Goal: Transaction & Acquisition: Book appointment/travel/reservation

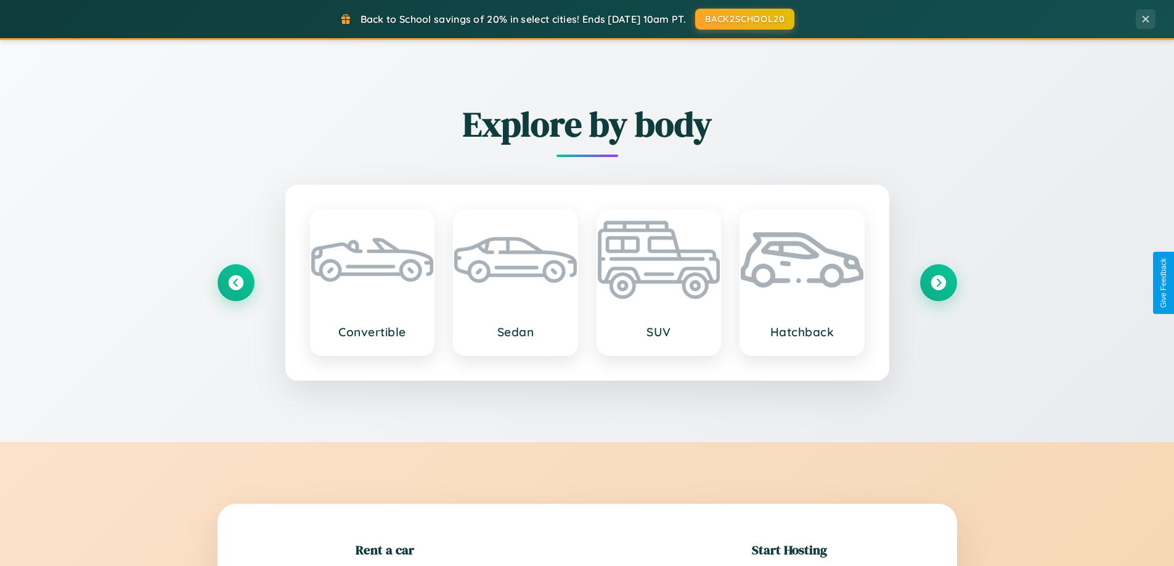
scroll to position [266, 0]
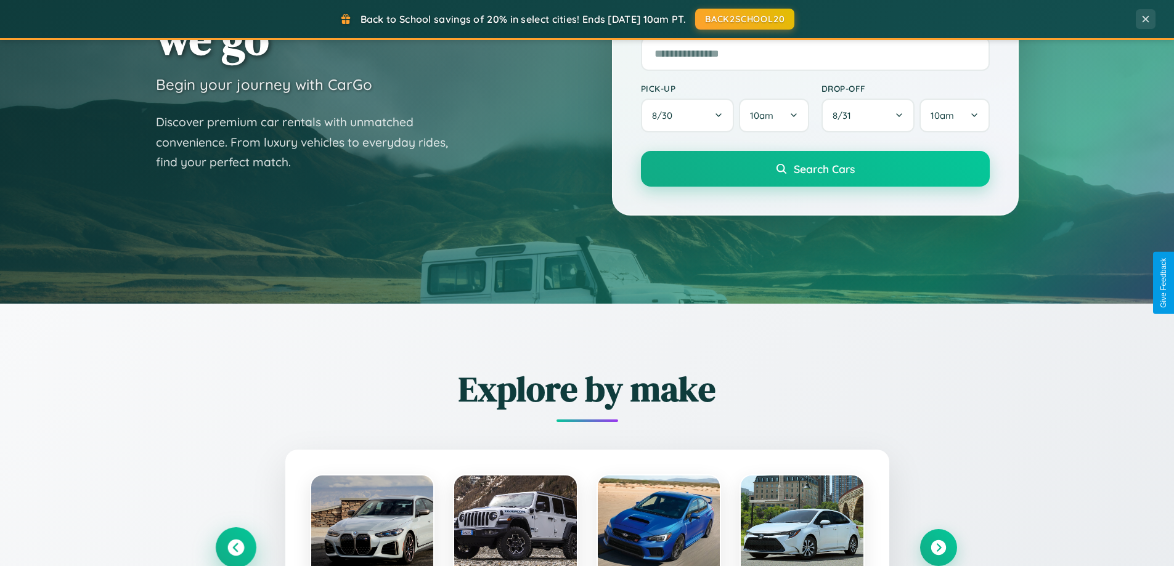
click at [235, 548] on icon at bounding box center [235, 548] width 17 height 17
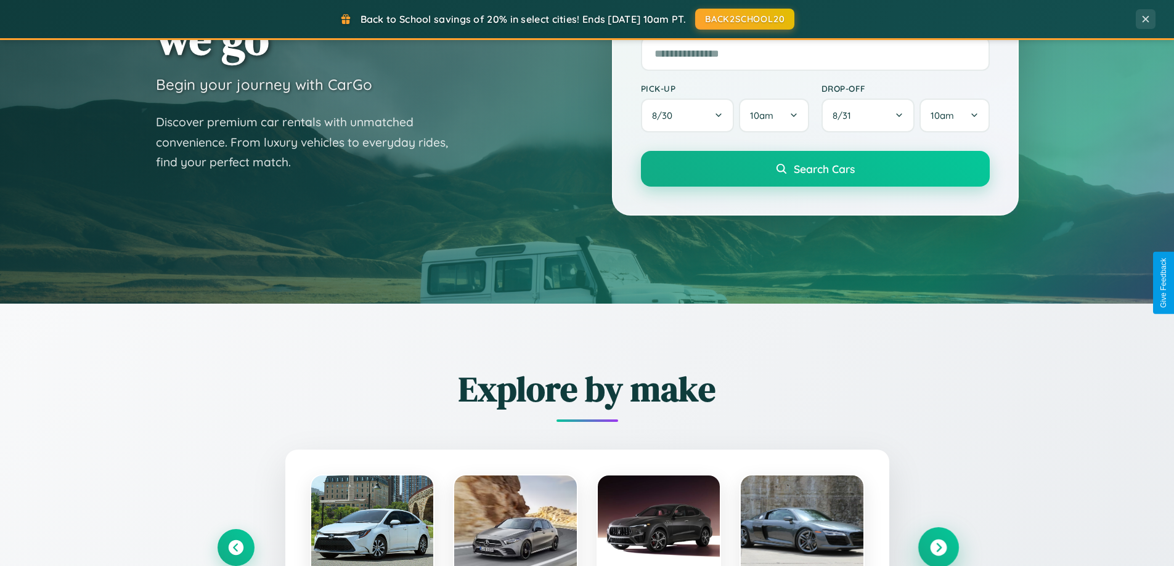
click at [938, 547] on icon at bounding box center [938, 548] width 17 height 17
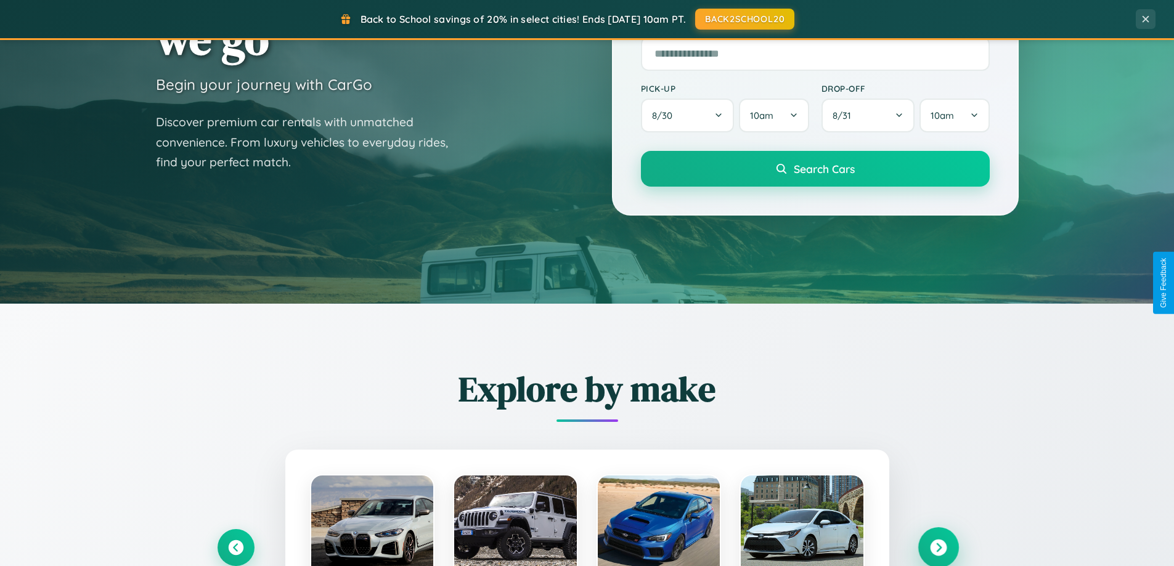
click at [938, 547] on icon at bounding box center [938, 548] width 17 height 17
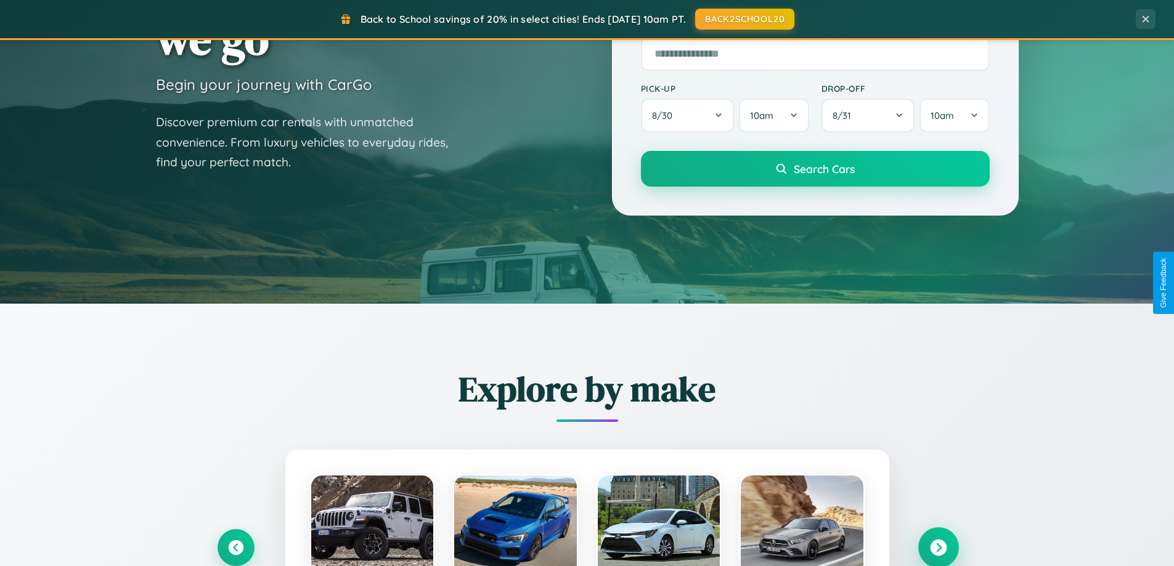
click at [938, 547] on icon at bounding box center [938, 548] width 17 height 17
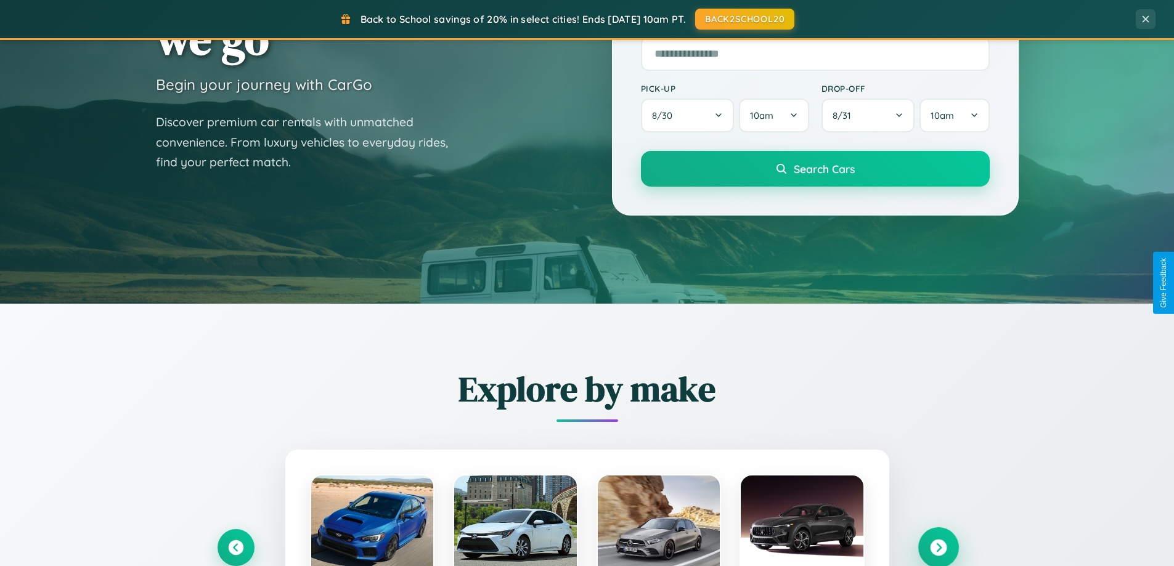
click at [938, 547] on icon at bounding box center [938, 548] width 17 height 17
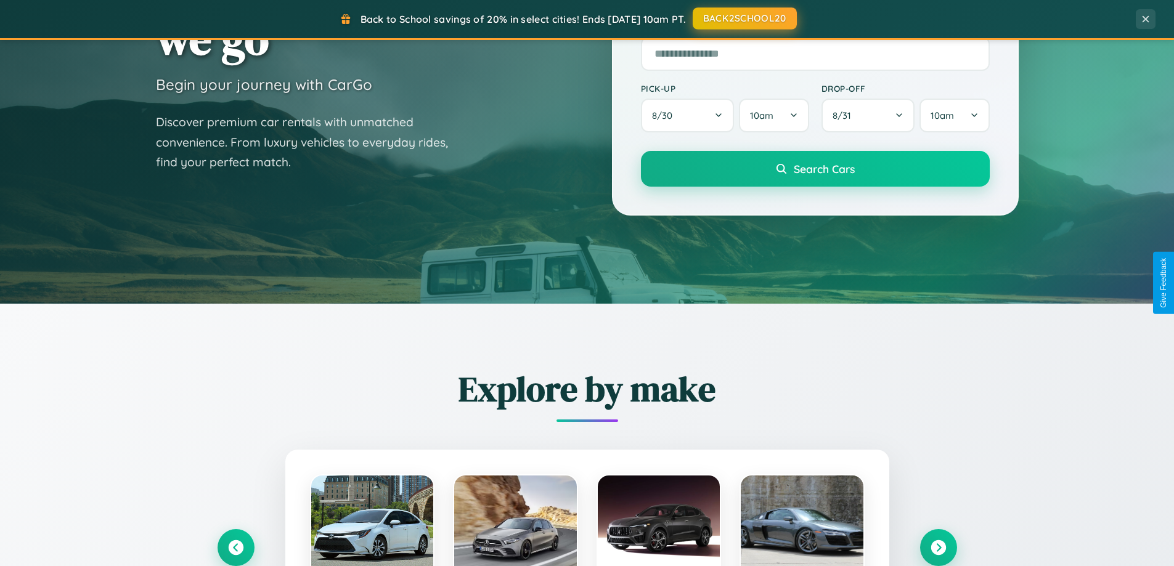
click at [744, 18] on button "BACK2SCHOOL20" at bounding box center [745, 18] width 104 height 22
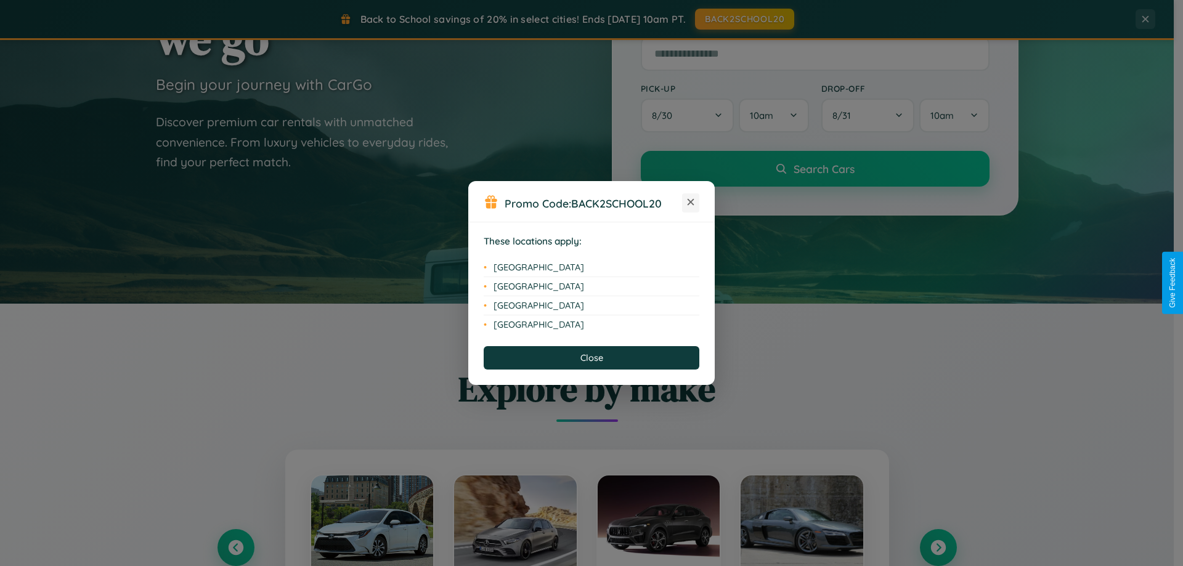
click at [691, 203] on icon at bounding box center [691, 202] width 7 height 7
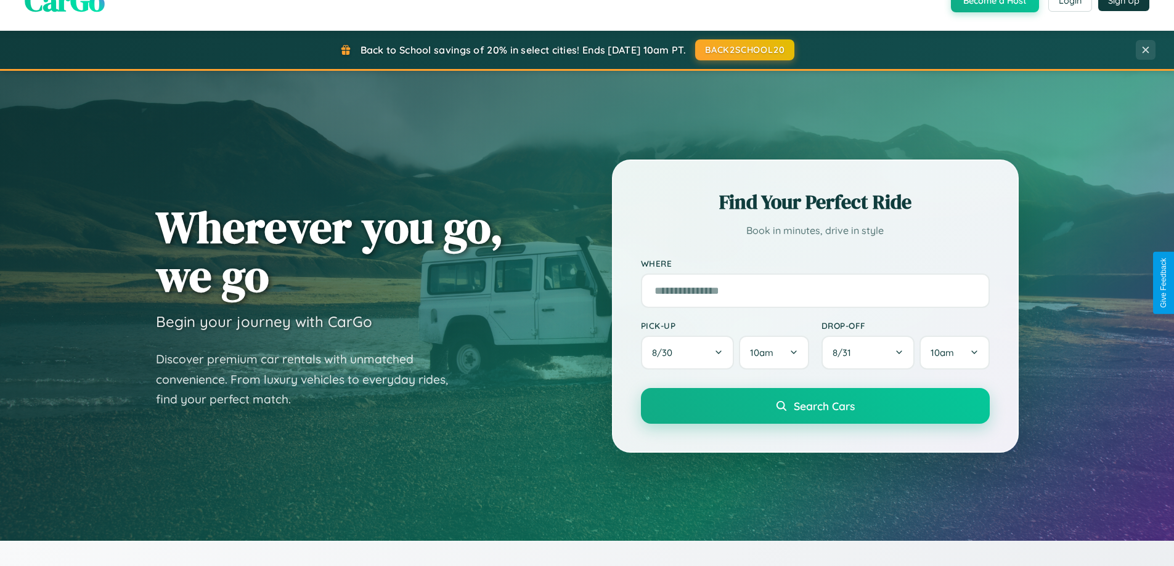
scroll to position [0, 0]
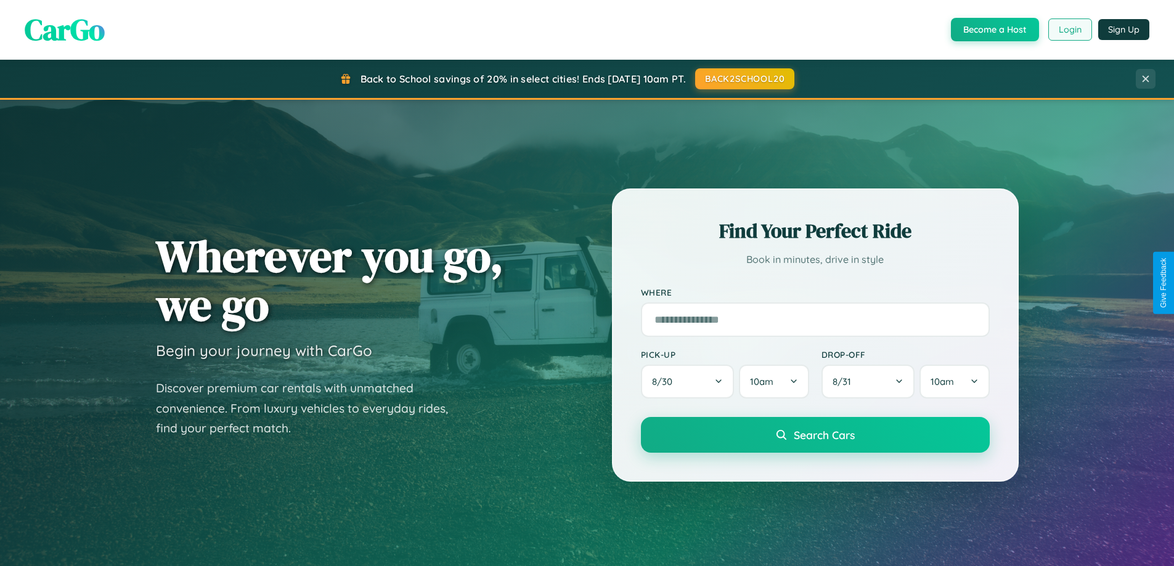
click at [1069, 30] on button "Login" at bounding box center [1070, 29] width 44 height 22
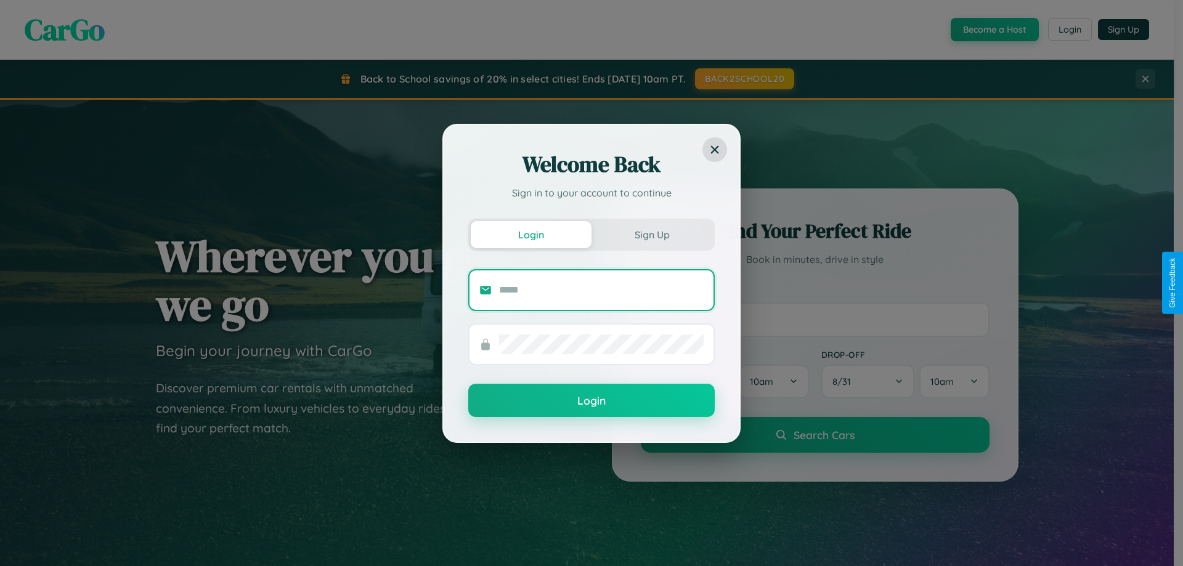
click at [602, 290] on input "text" at bounding box center [601, 290] width 205 height 20
type input "**********"
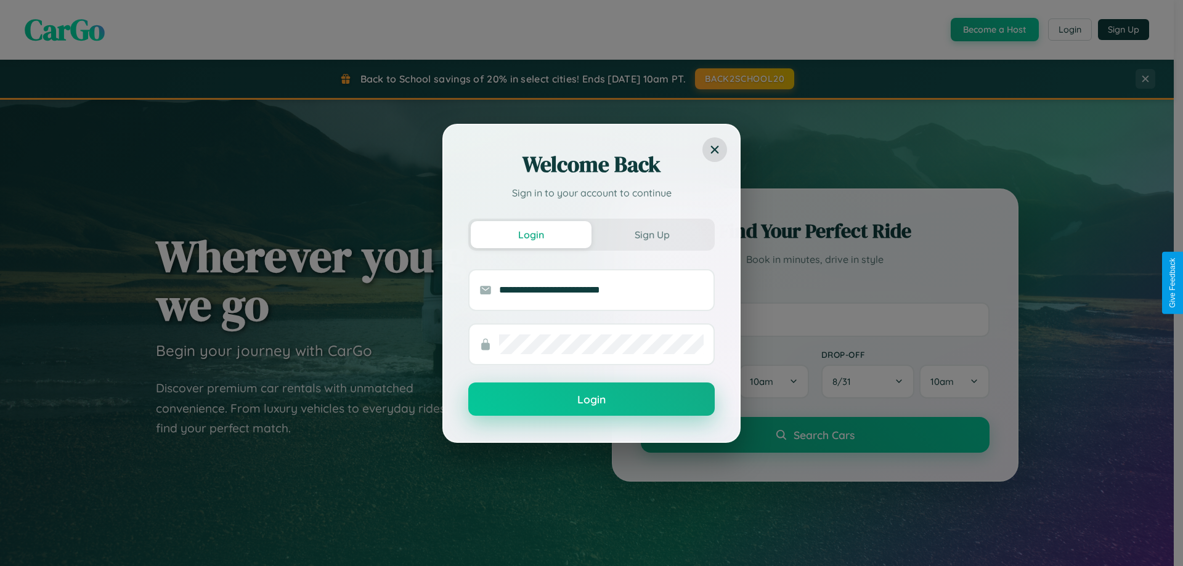
click at [592, 400] on button "Login" at bounding box center [591, 399] width 247 height 33
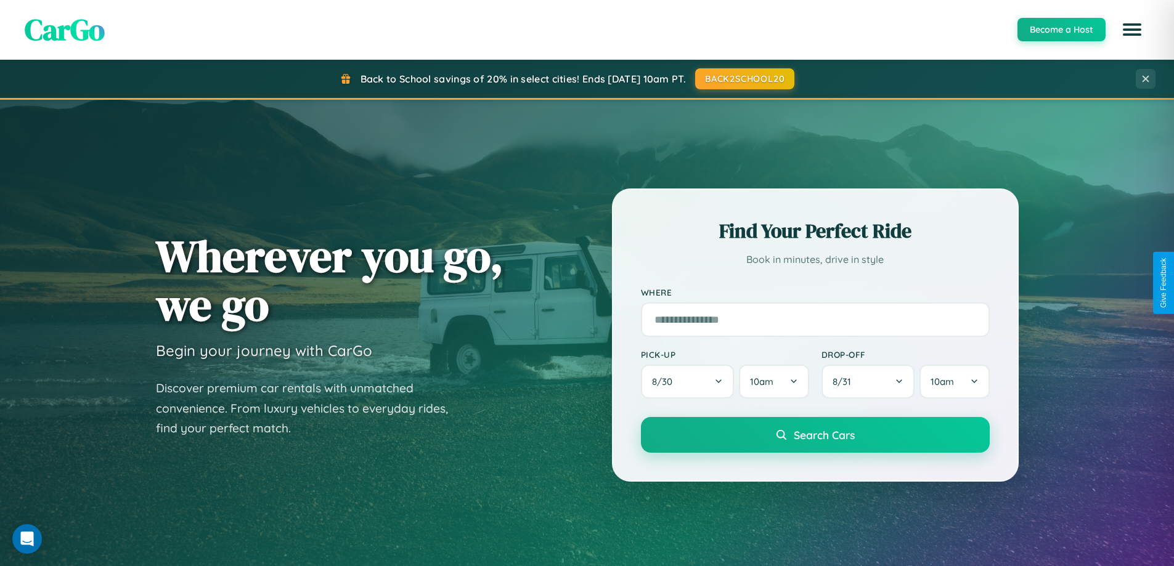
scroll to position [1980, 0]
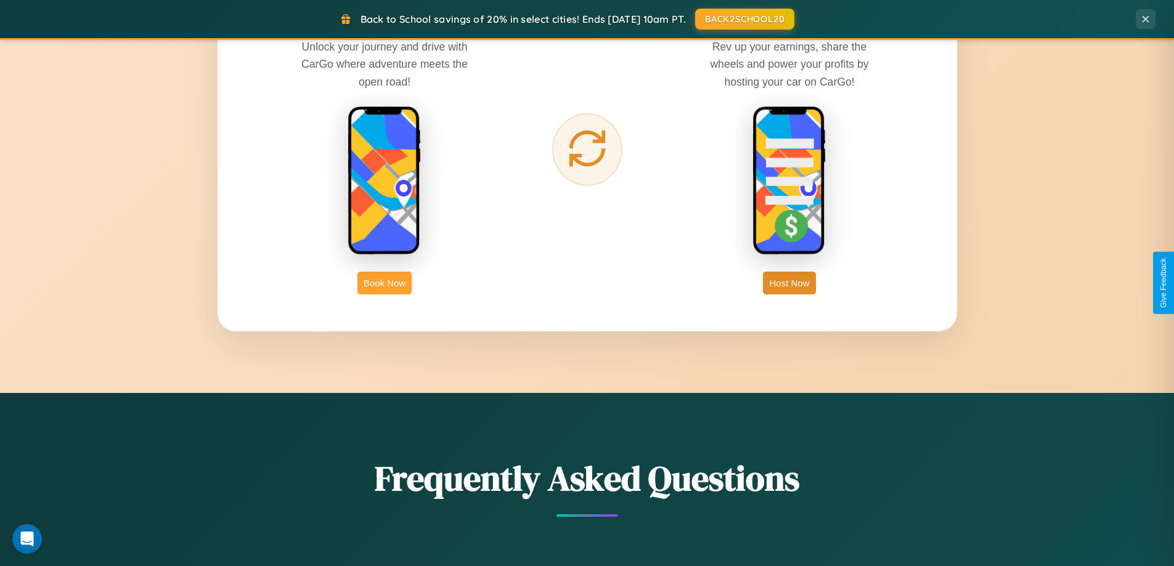
click at [385, 283] on button "Book Now" at bounding box center [384, 283] width 54 height 23
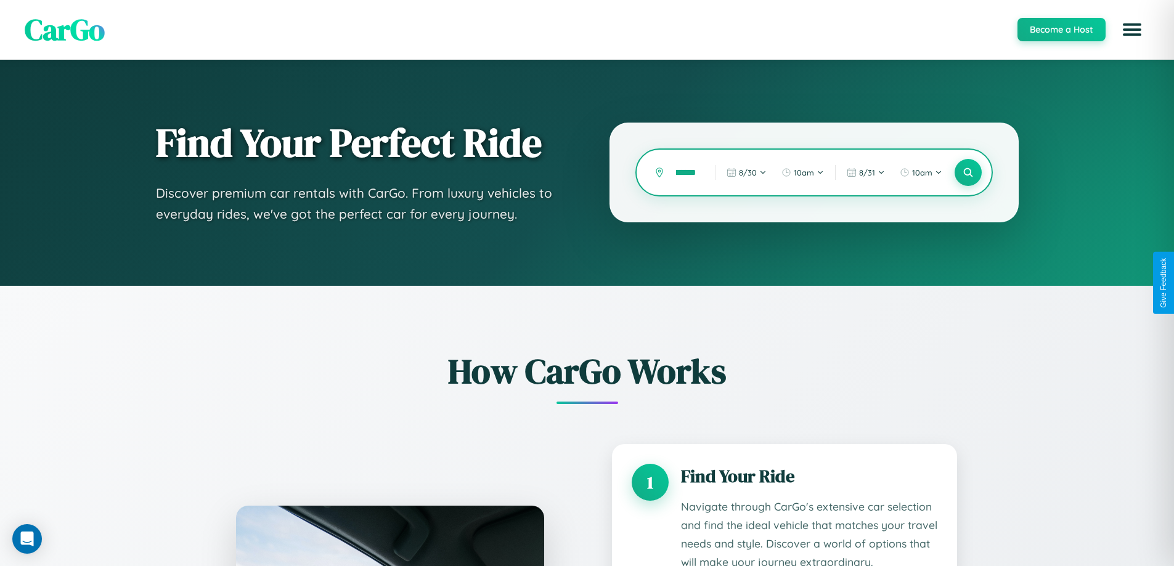
scroll to position [1027, 0]
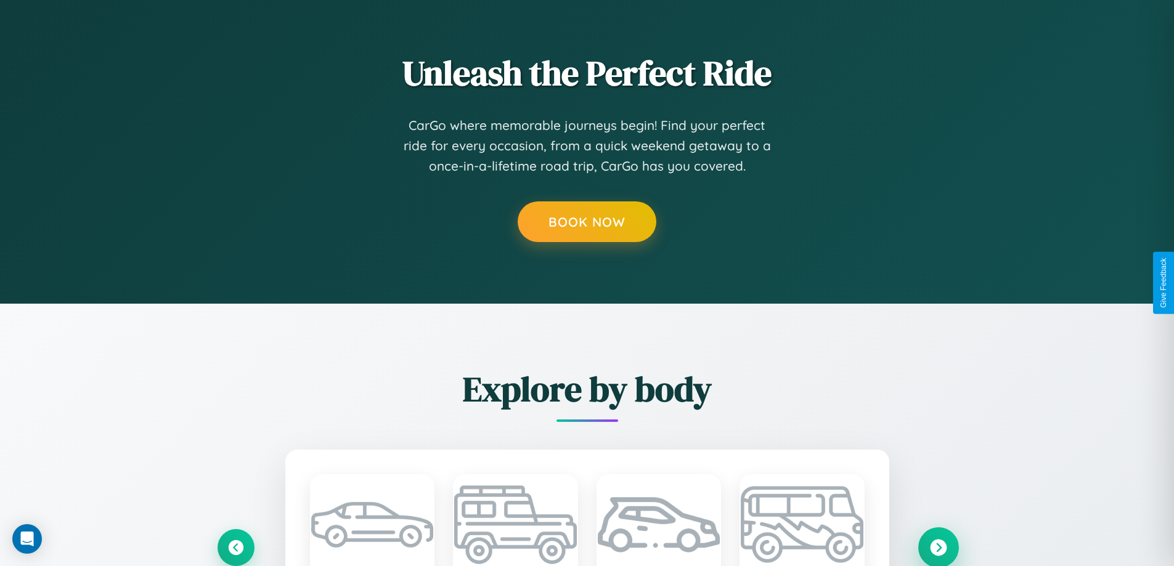
type input "*******"
click at [938, 547] on icon at bounding box center [938, 547] width 17 height 17
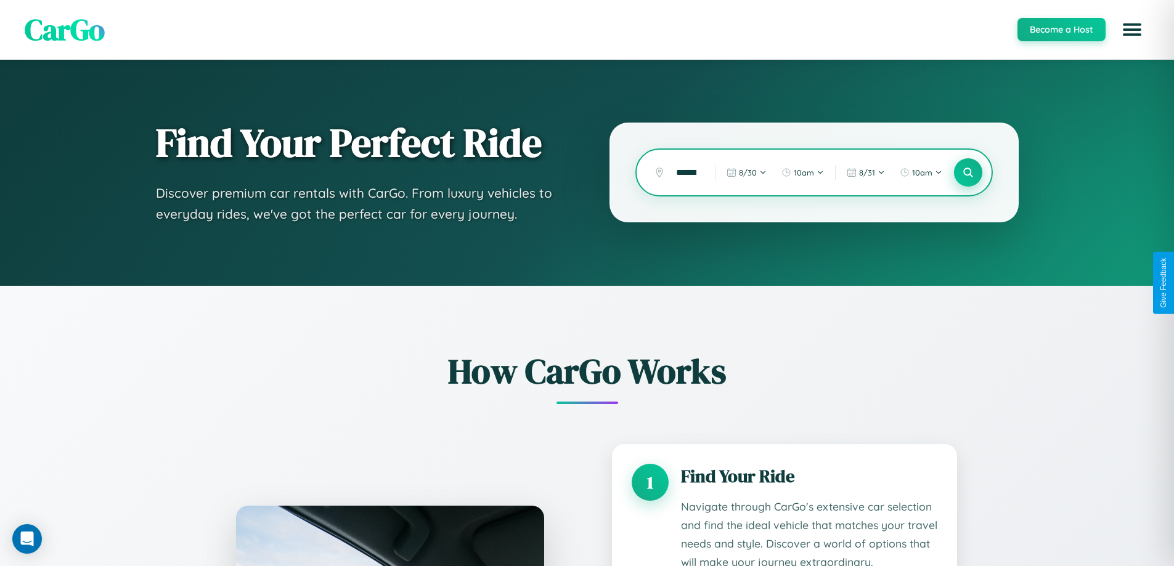
click at [968, 173] on icon at bounding box center [968, 173] width 12 height 12
